Goal: Obtain resource: Obtain resource

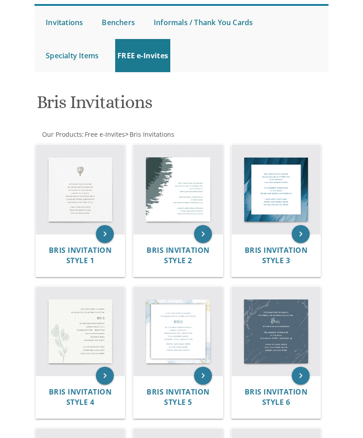
scroll to position [126, 0]
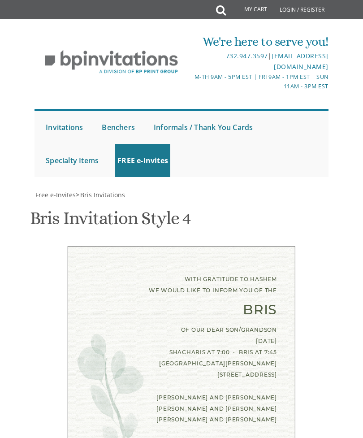
scroll to position [212, 0]
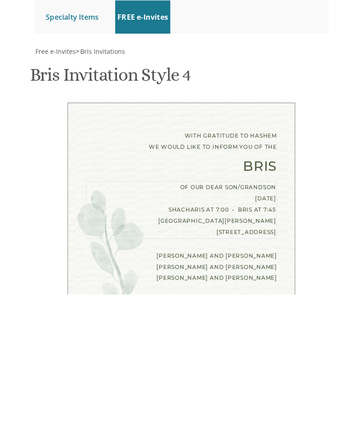
scroll to position [0, 0]
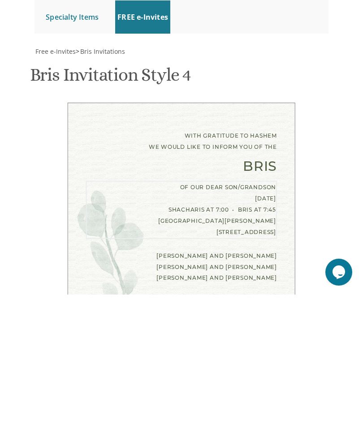
type textarea "of our dear son/grandson [DATE], [PERSON_NAME], [DATE] Shacharis at 9:00 • Bris…"
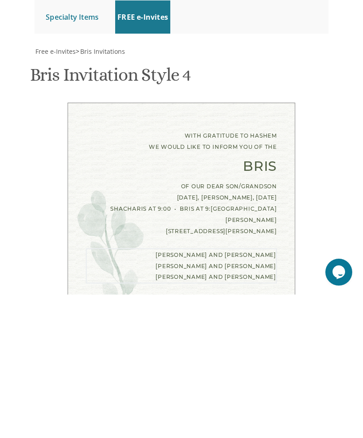
type textarea "[PERSON_NAME] & [PERSON_NAME] and [PERSON_NAME] [PERSON_NAME] and [PERSON_NAME]"
type input "[EMAIL_ADDRESS][DOMAIN_NAME]"
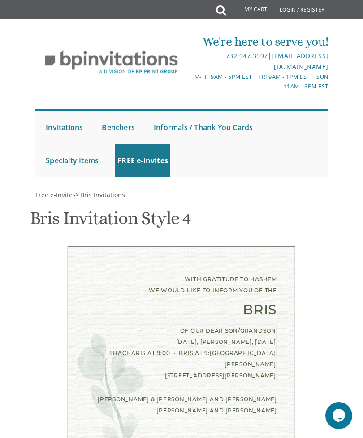
scroll to position [309, 0]
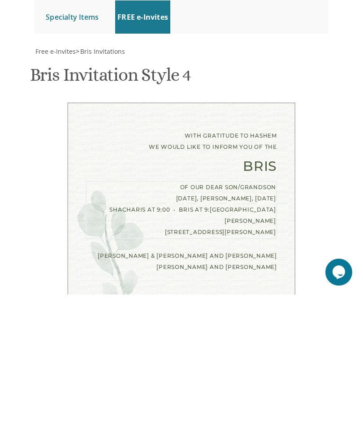
type textarea "of our dear son/grandson [DATE], [PERSON_NAME], [DATE] Shacharis at 9:00 • Bris…"
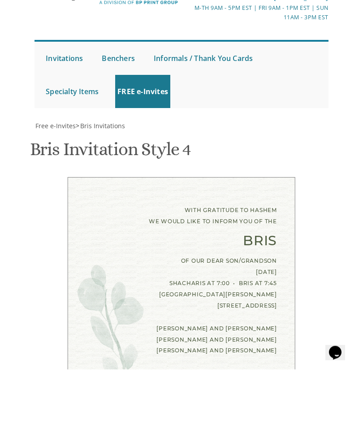
type textarea "of our dear son/grandson [DATE], [PERSON_NAME], [DATE] Shacharis at 9:00 • Bris…"
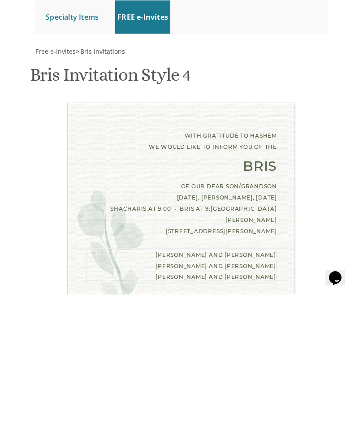
scroll to position [368, 0]
type textarea "[PERSON_NAME] & [PERSON_NAME] and [PERSON_NAME] [PERSON_NAME] and [PERSON_NAME]"
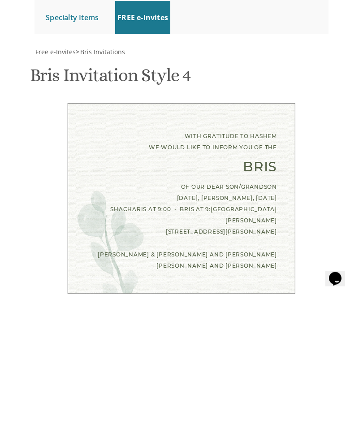
type input "[EMAIL_ADDRESS][DOMAIN_NAME]"
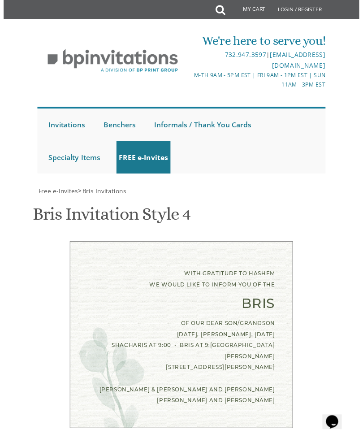
scroll to position [540, 0]
